Goal: Find specific page/section: Find specific page/section

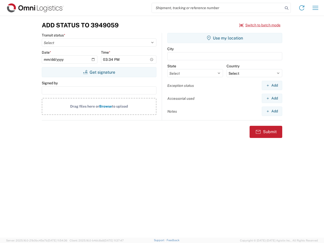
click at [217, 8] on input "search" at bounding box center [217, 8] width 131 height 10
click at [286, 8] on icon at bounding box center [286, 8] width 7 height 7
click at [301, 8] on icon at bounding box center [301, 8] width 8 height 8
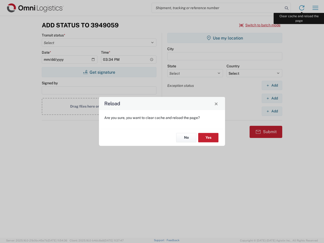
click at [315, 8] on div "Reload Are you sure, you want to clear cache and reload the page? No Yes" at bounding box center [162, 121] width 324 height 243
click at [260, 25] on div "Reload Are you sure, you want to clear cache and reload the page? No Yes" at bounding box center [162, 121] width 324 height 243
click at [99, 72] on div "Reload Are you sure, you want to clear cache and reload the page? No Yes" at bounding box center [162, 121] width 324 height 243
click at [224, 38] on div "Reload Are you sure, you want to clear cache and reload the page? No Yes" at bounding box center [162, 121] width 324 height 243
click at [272, 85] on div "Reload Are you sure, you want to clear cache and reload the page? No Yes" at bounding box center [162, 121] width 324 height 243
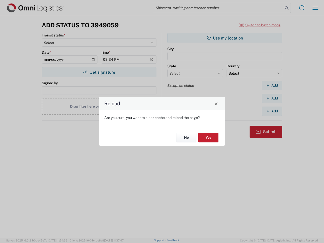
click at [272, 98] on div "Reload Are you sure, you want to clear cache and reload the page? No Yes" at bounding box center [162, 121] width 324 height 243
click at [272, 111] on div "Reload Are you sure, you want to clear cache and reload the page? No Yes" at bounding box center [162, 121] width 324 height 243
